Goal: Task Accomplishment & Management: Manage account settings

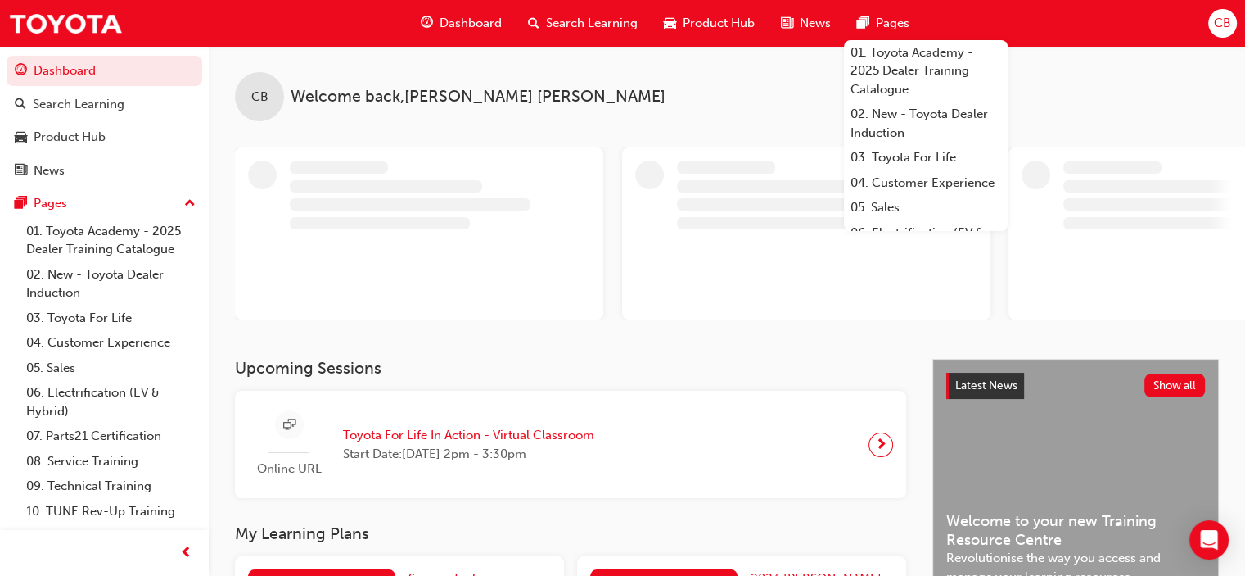
click at [1227, 30] on span "CB" at bounding box center [1222, 23] width 17 height 19
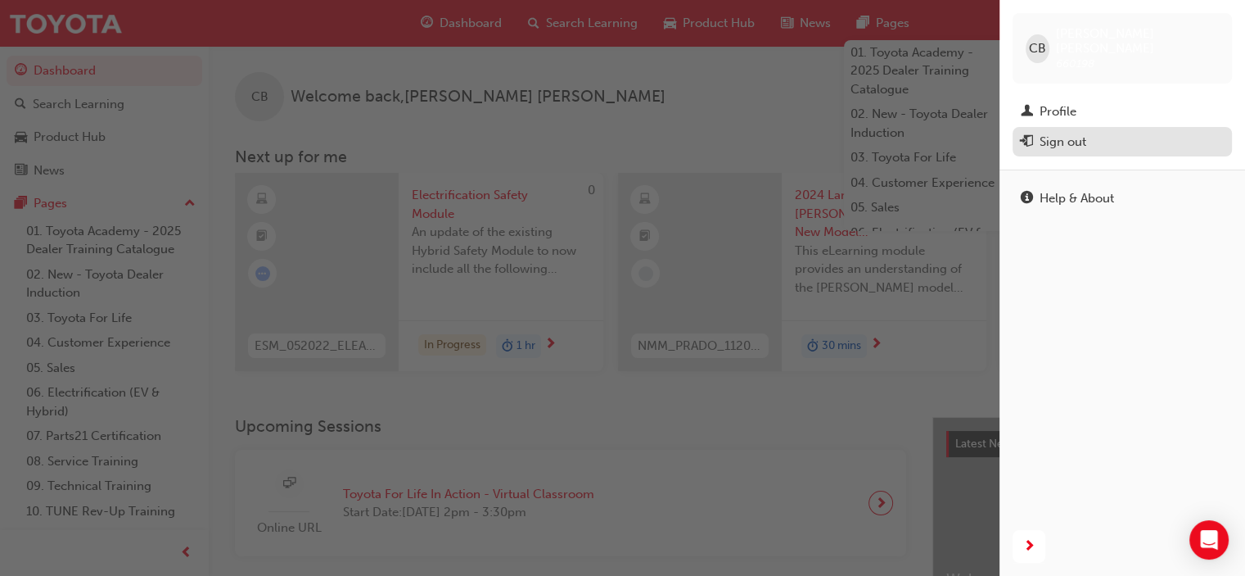
click at [1063, 133] on div "Sign out" at bounding box center [1063, 142] width 47 height 19
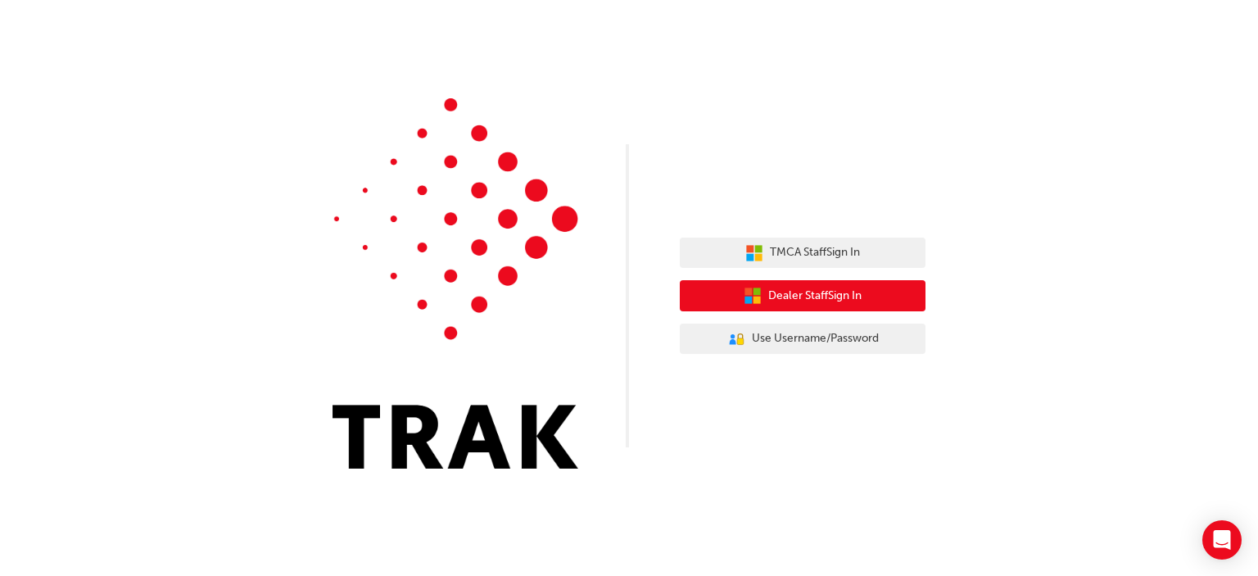
click at [819, 293] on span "Dealer Staff Sign In" at bounding box center [814, 296] width 93 height 19
